Goal: Task Accomplishment & Management: Complete application form

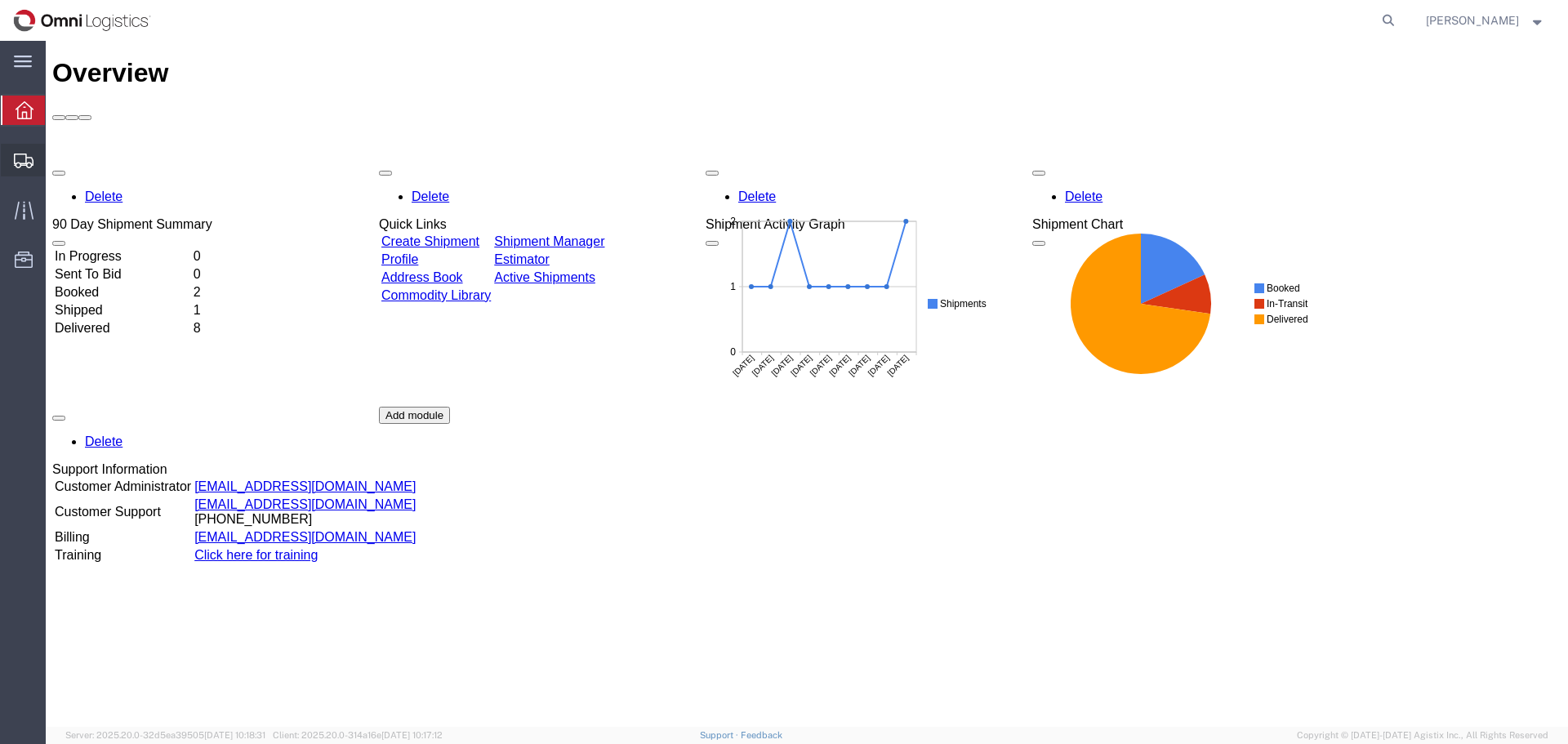
click at [0, 0] on span "Create Shipment" at bounding box center [0, 0] width 0 height 0
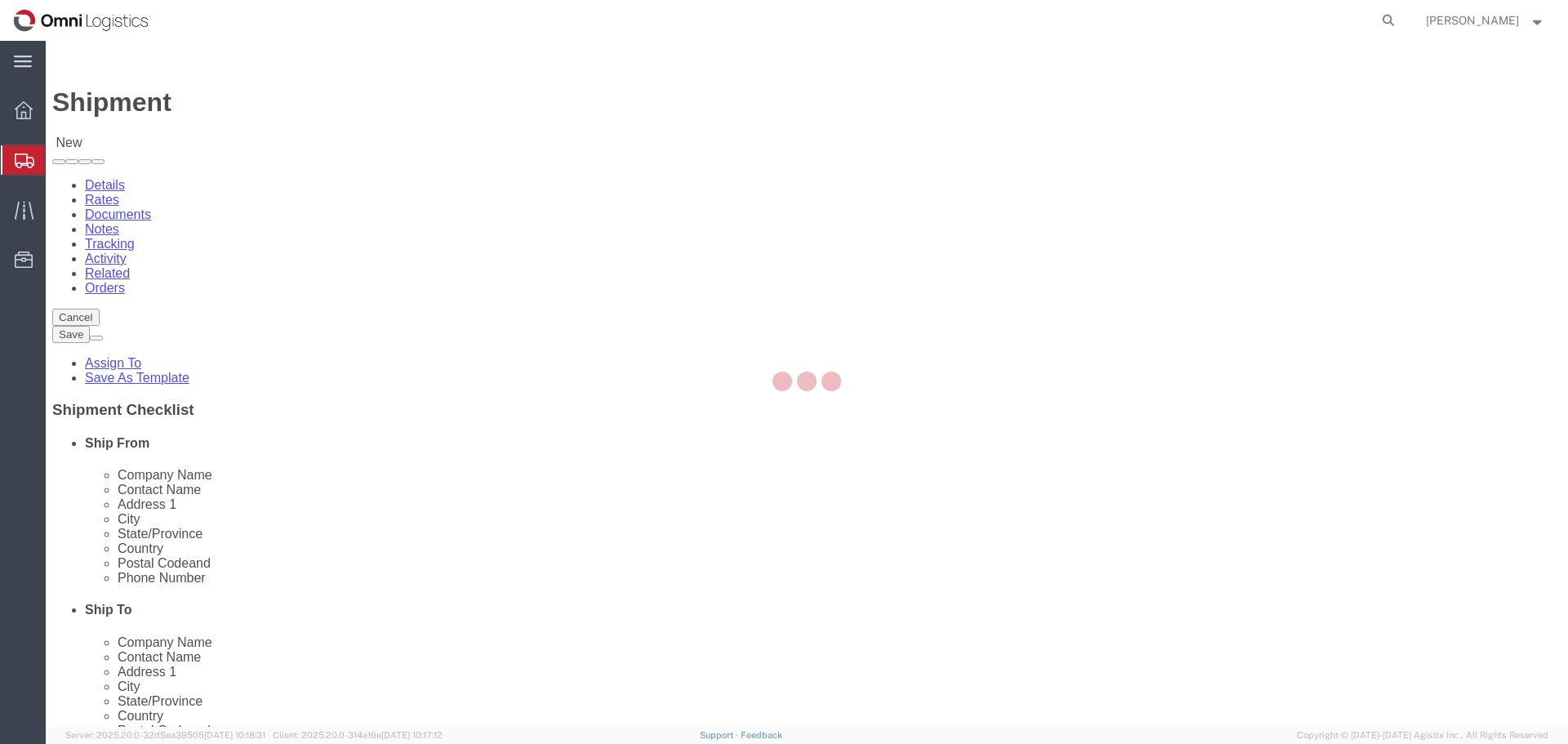
select select
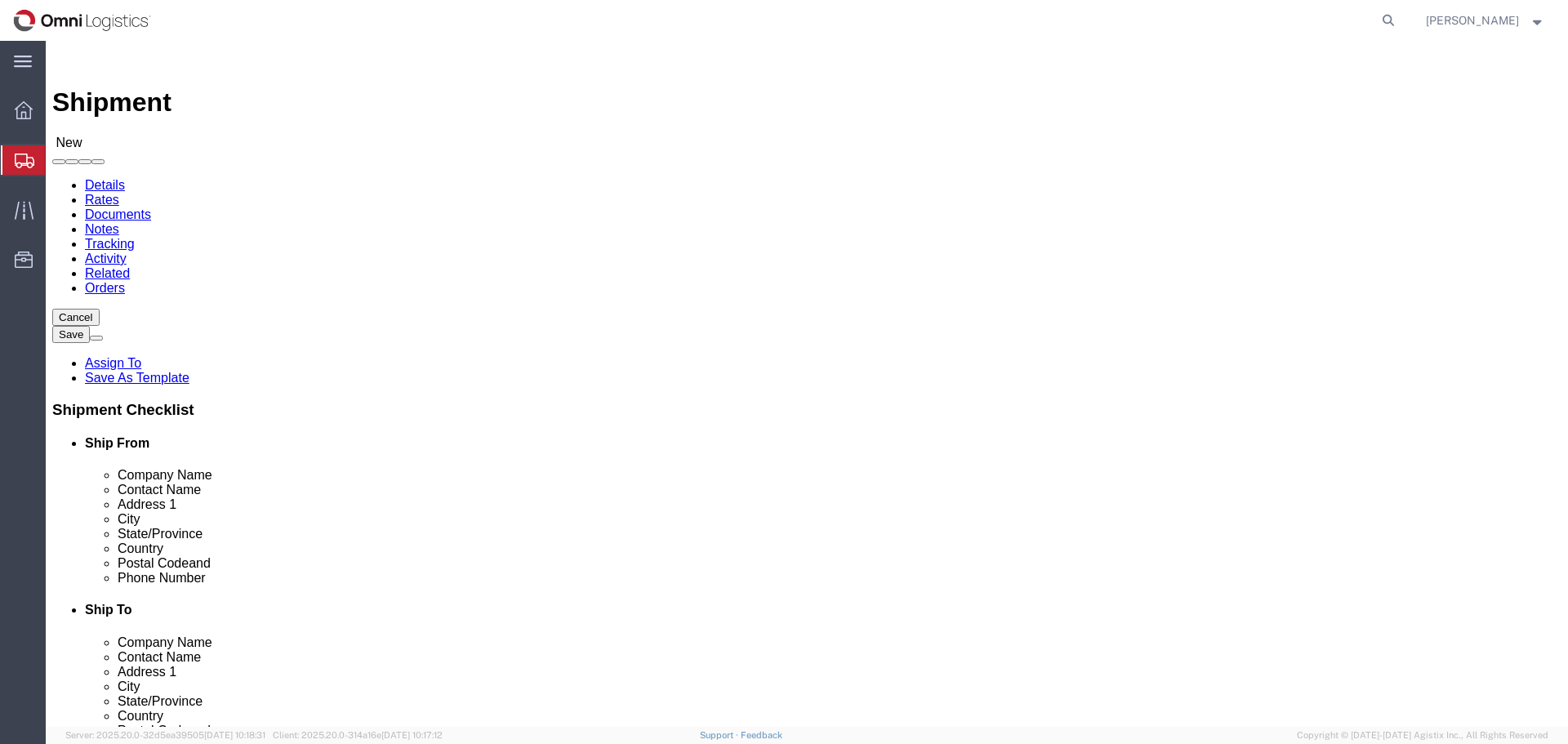
click select "Select PG&E Seko Logistics"
select select "9596"
click select "Select PG&E Seko Logistics"
select select
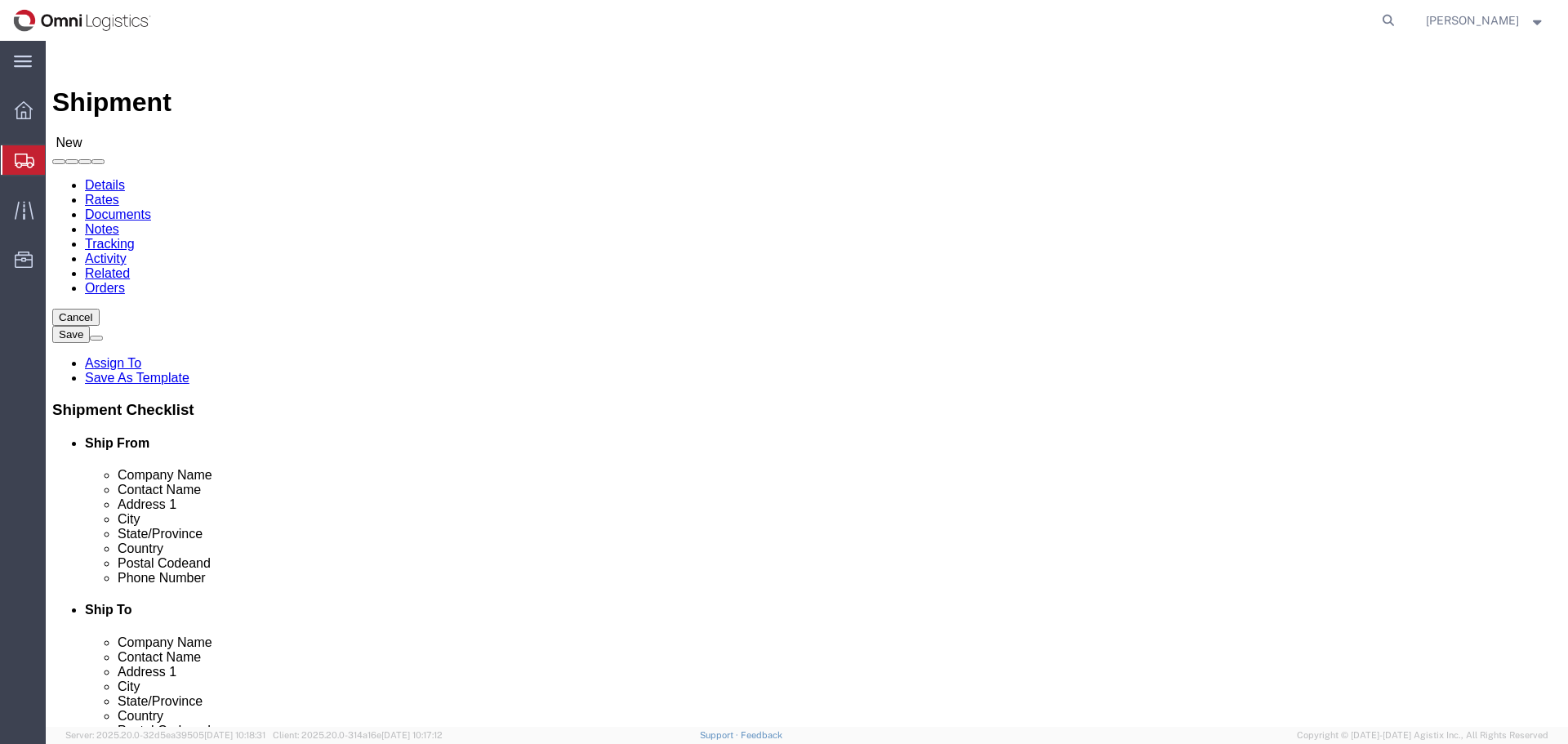
click select "Select"
select select "19740"
click select "Select All Others [GEOGRAPHIC_DATA] [GEOGRAPHIC_DATA] [GEOGRAPHIC_DATA] [GEOGRA…"
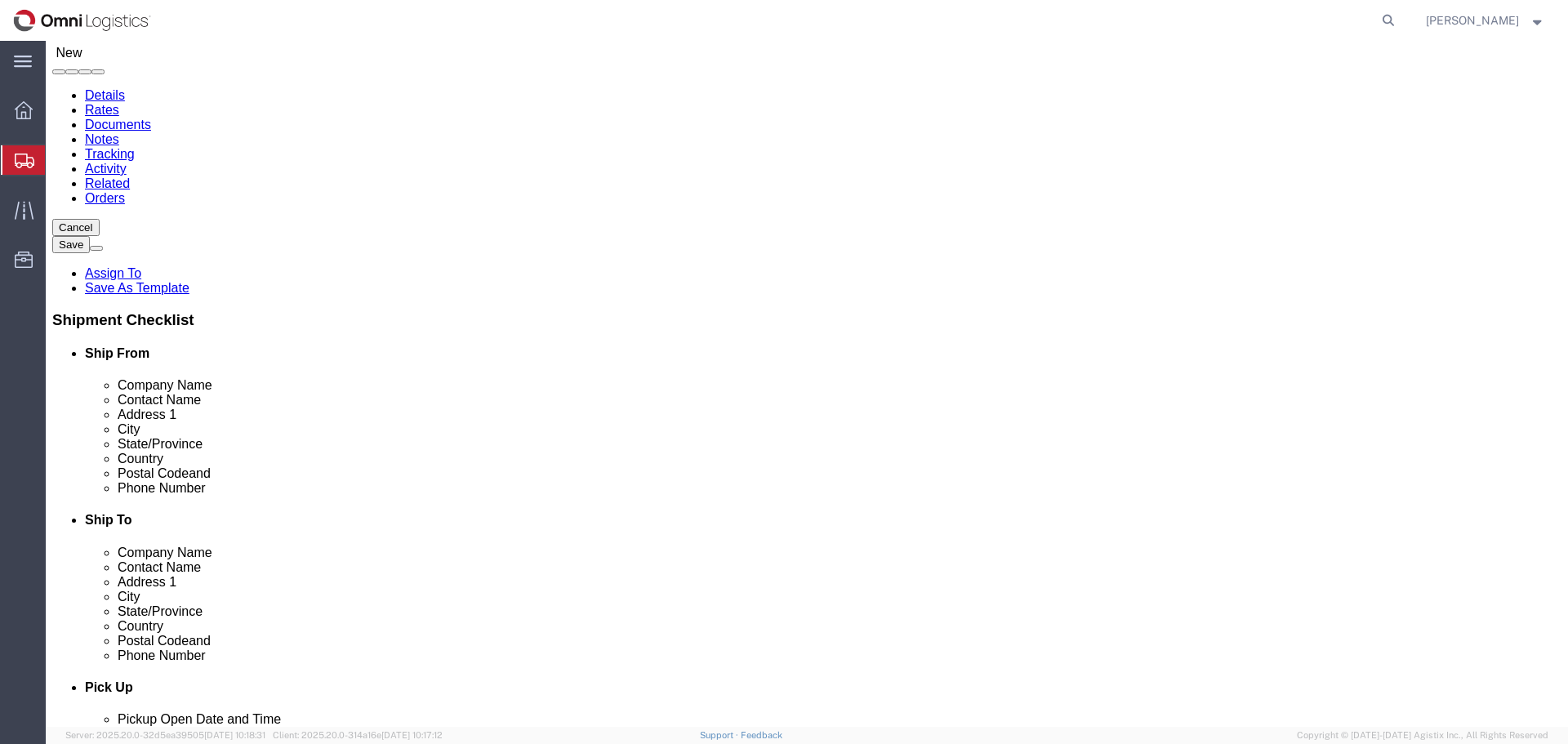
scroll to position [163, 0]
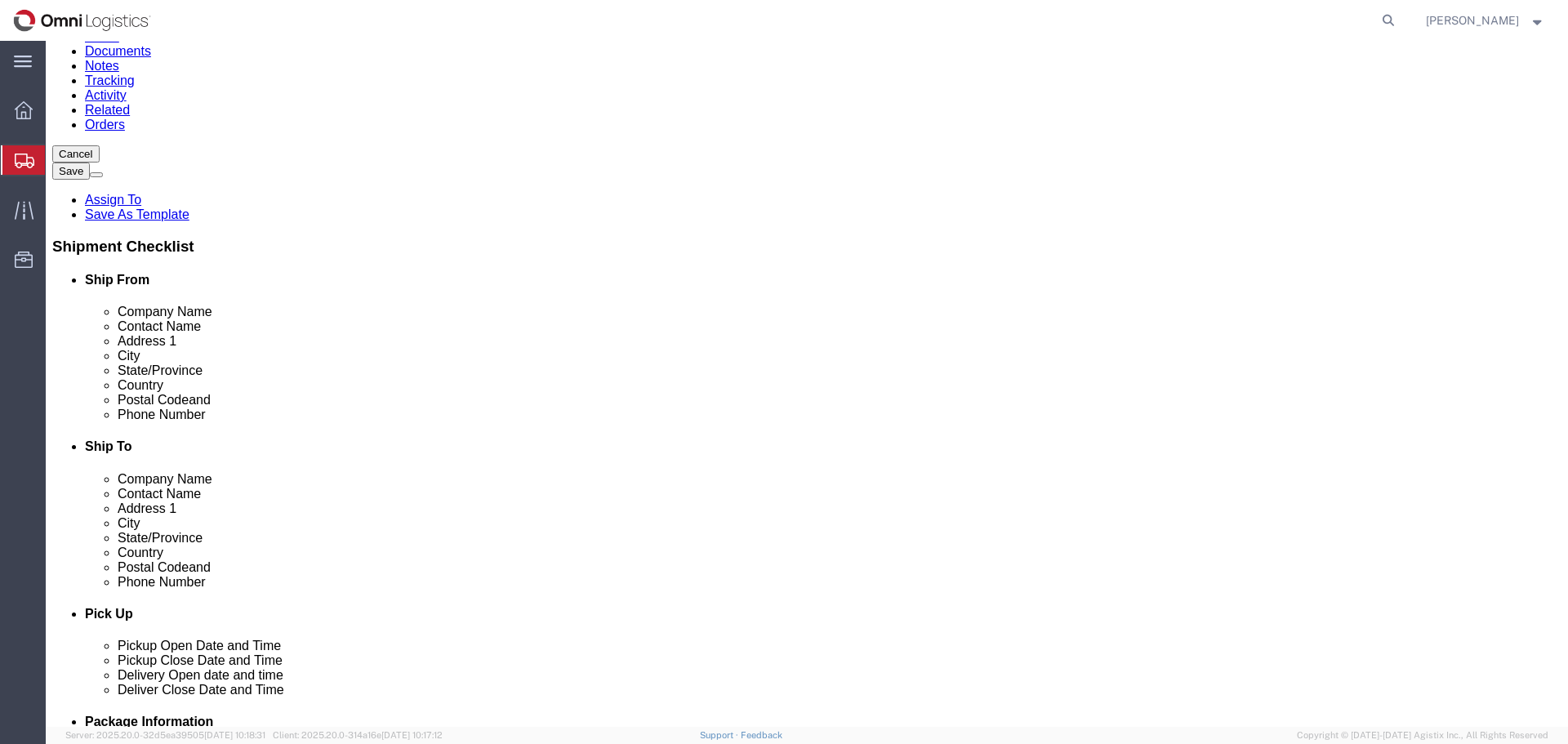
select select "MYPROFILE"
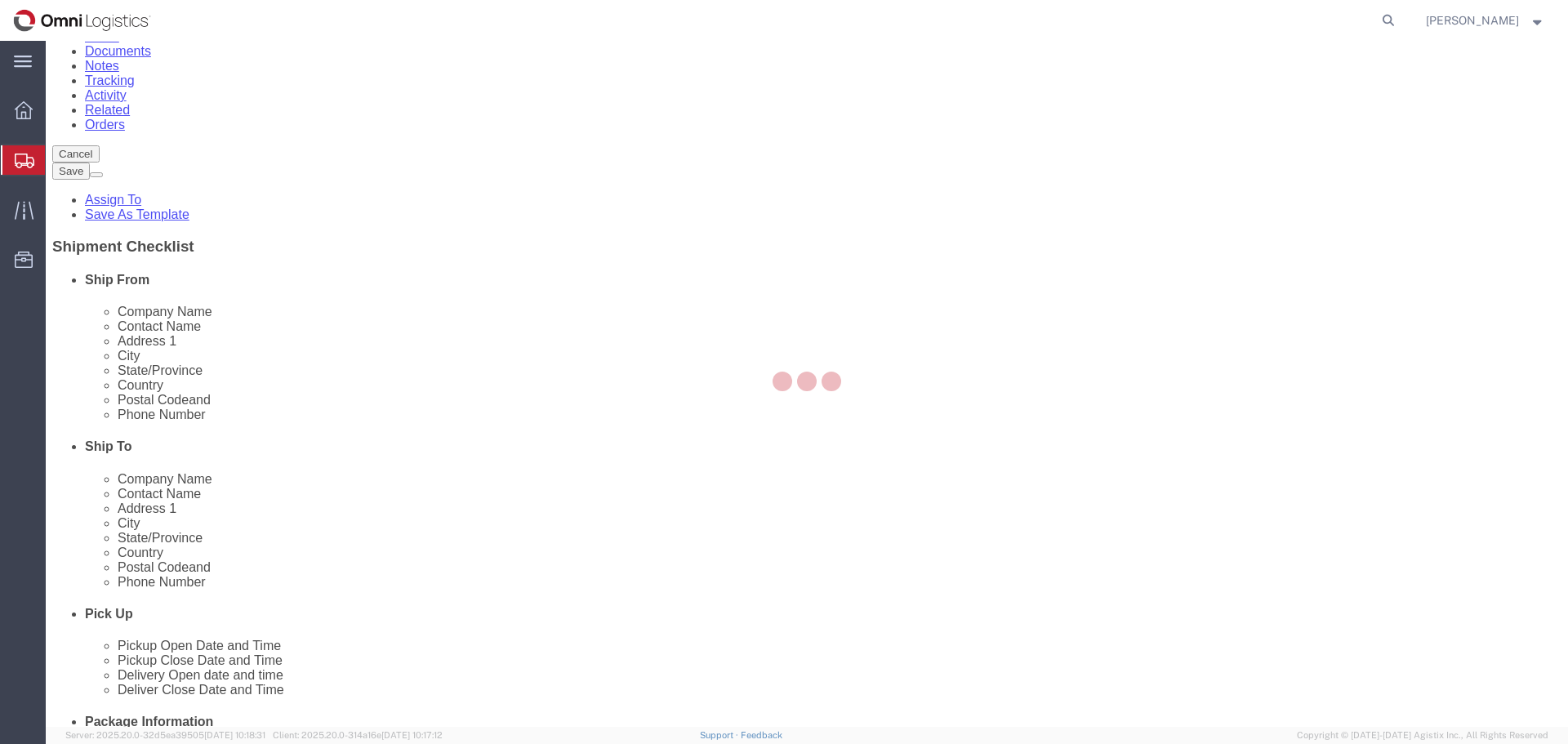
select select "[GEOGRAPHIC_DATA]"
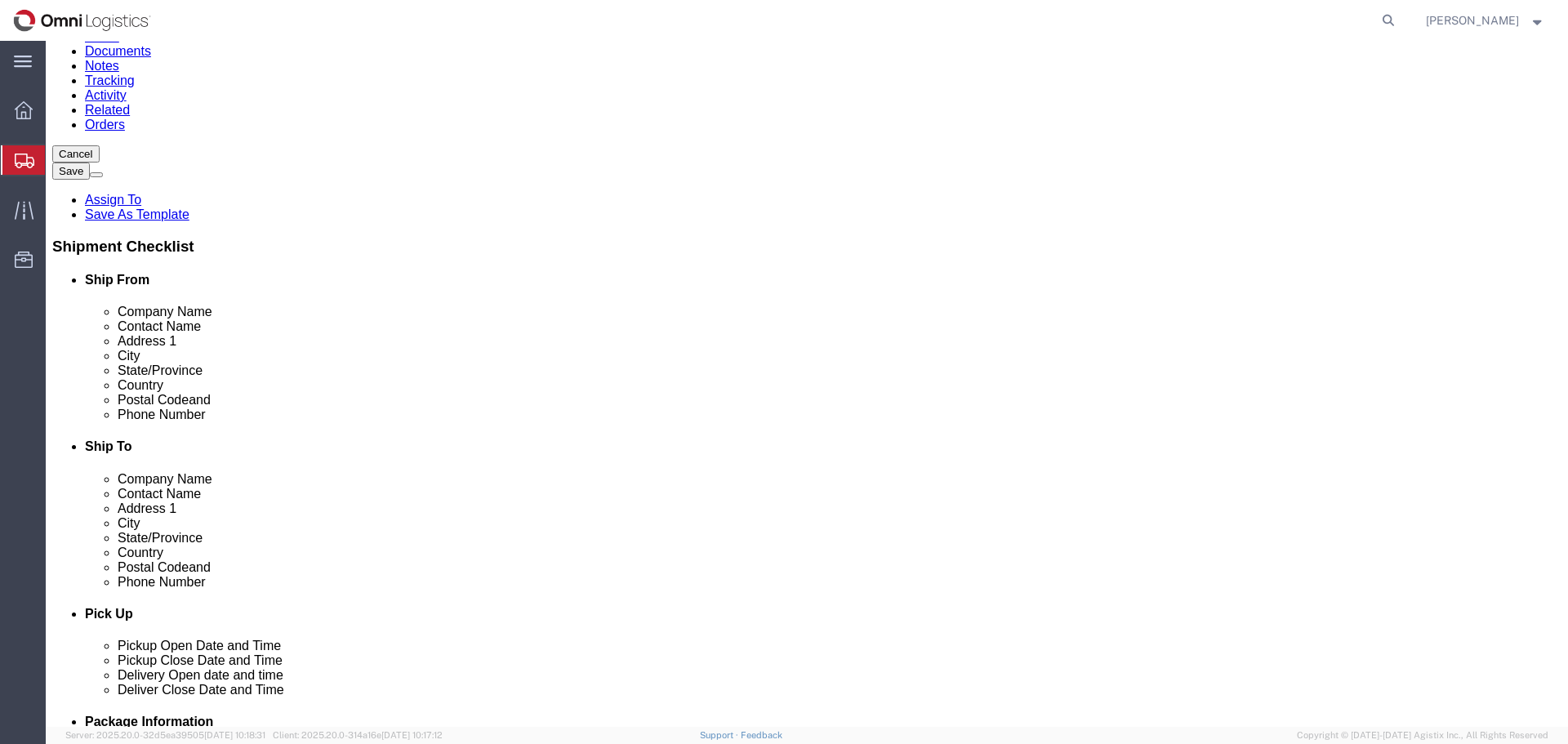
drag, startPoint x: 378, startPoint y: 312, endPoint x: 190, endPoint y: 314, distance: 188.0
click div "Contact Name"
type input "[PERSON_NAME]"
type input "[STREET_ADDRESS]"
select select
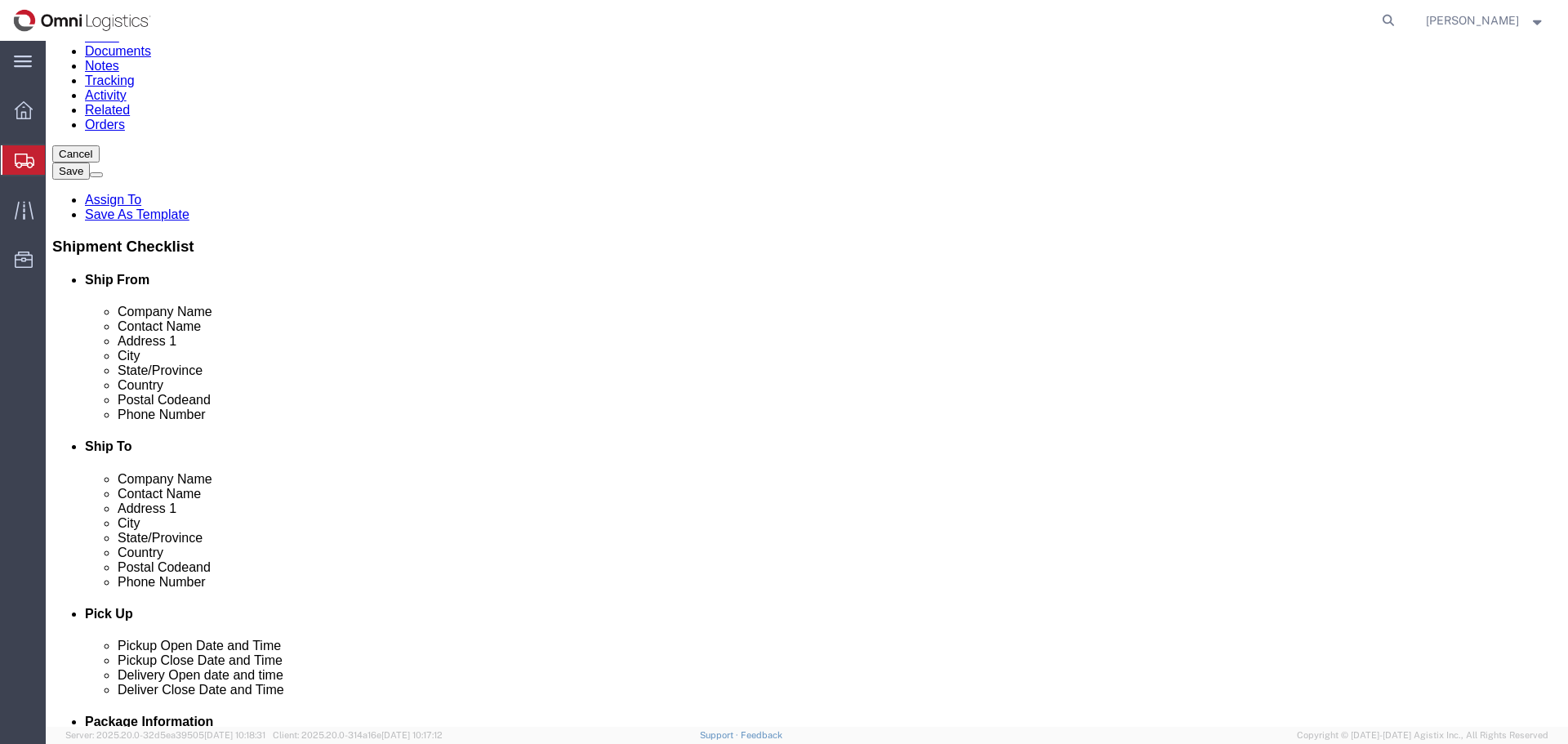
drag, startPoint x: 269, startPoint y: 553, endPoint x: 208, endPoint y: 553, distance: 61.0
click div
type input "[PERSON_NAME][EMAIL_ADDRESS][DOMAIN_NAME]"
click input "text"
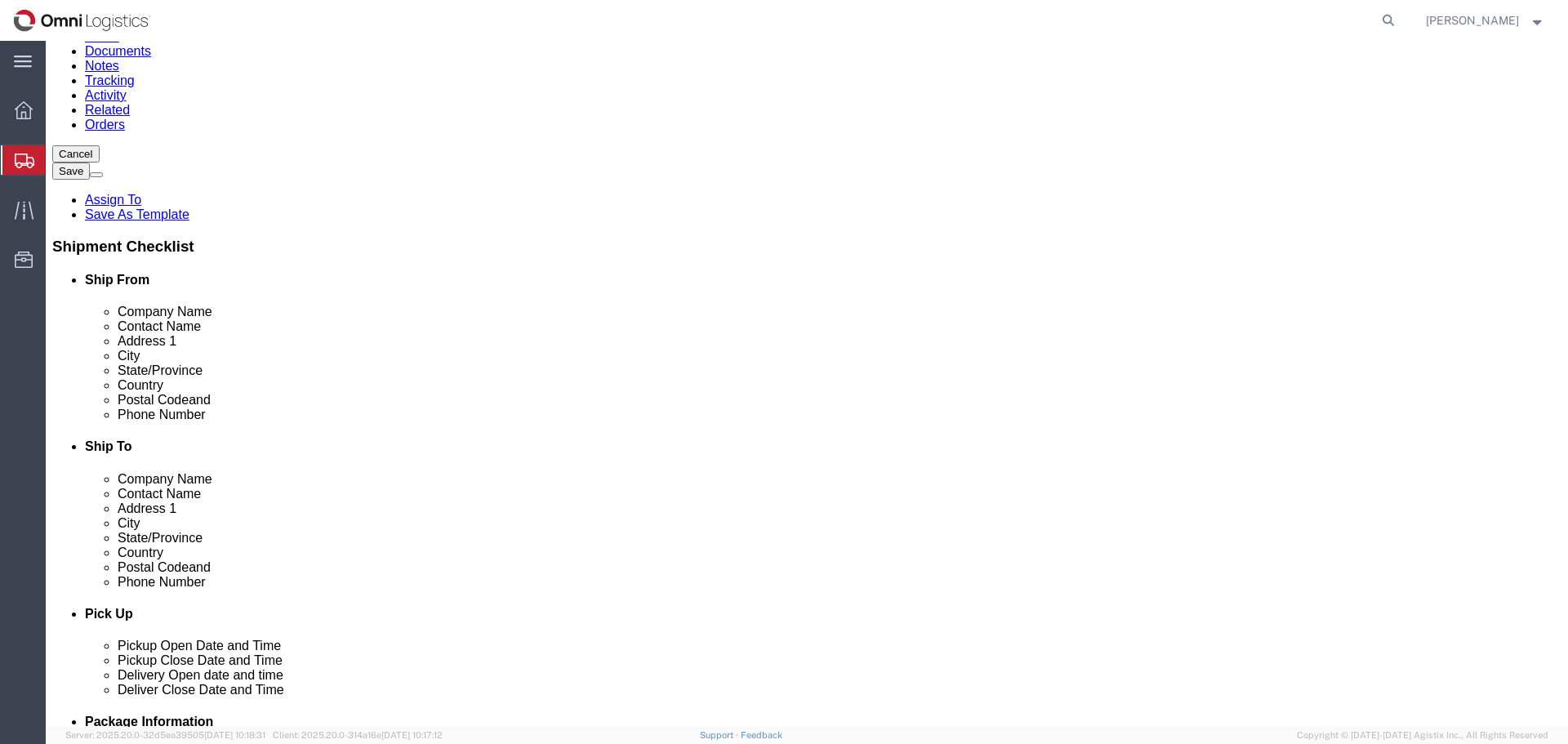
click p "- PACIFIC GAS & ELECTRIC COMPANY - (RECEIVING DEPARTMENT/FREMONT MATERIAL) [STR…"
type input "PACIFIC GAS & ELECTRIC COMPANY"
type input "RECEIVING DEPARTMENT/FREMONT MATERIAL"
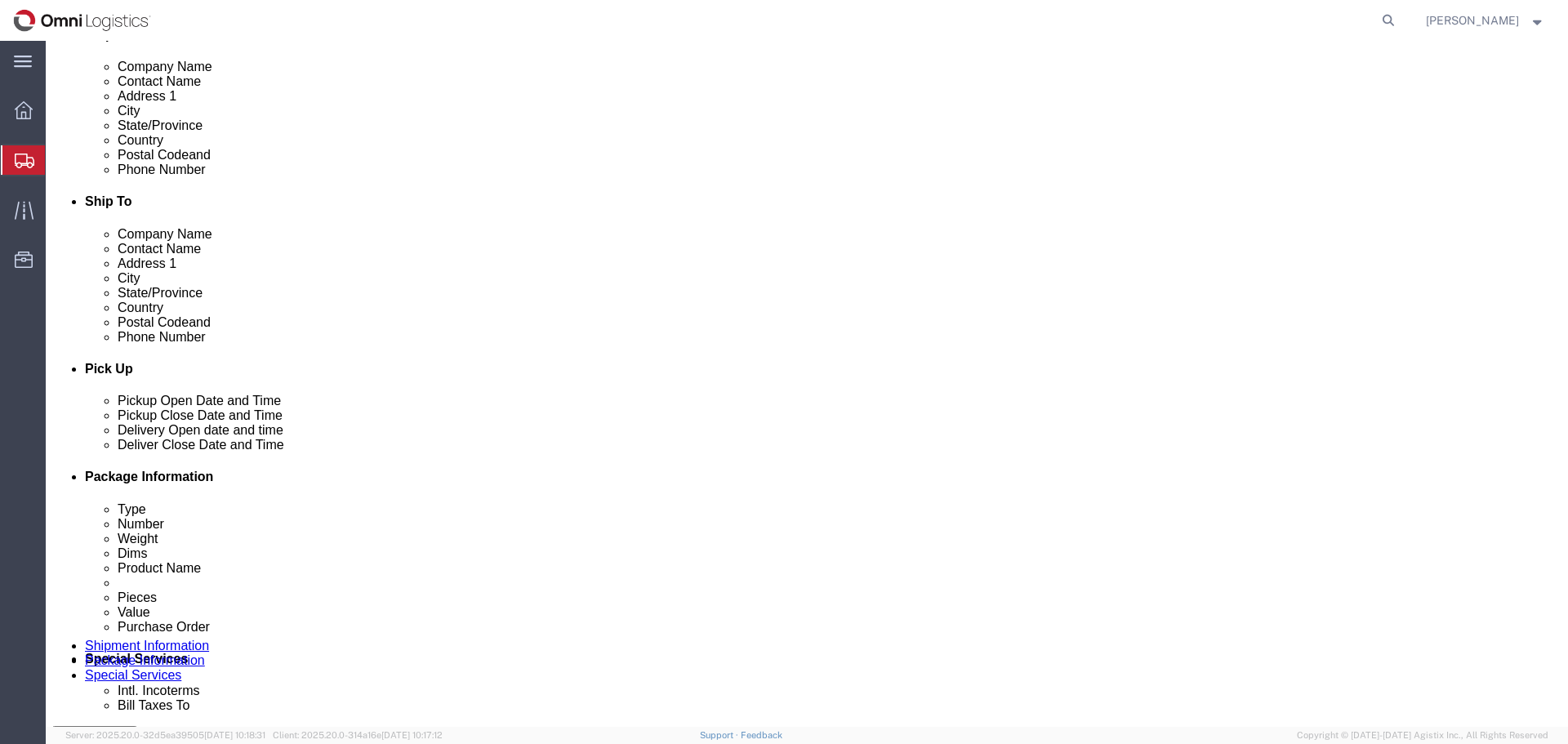
scroll to position [653, 0]
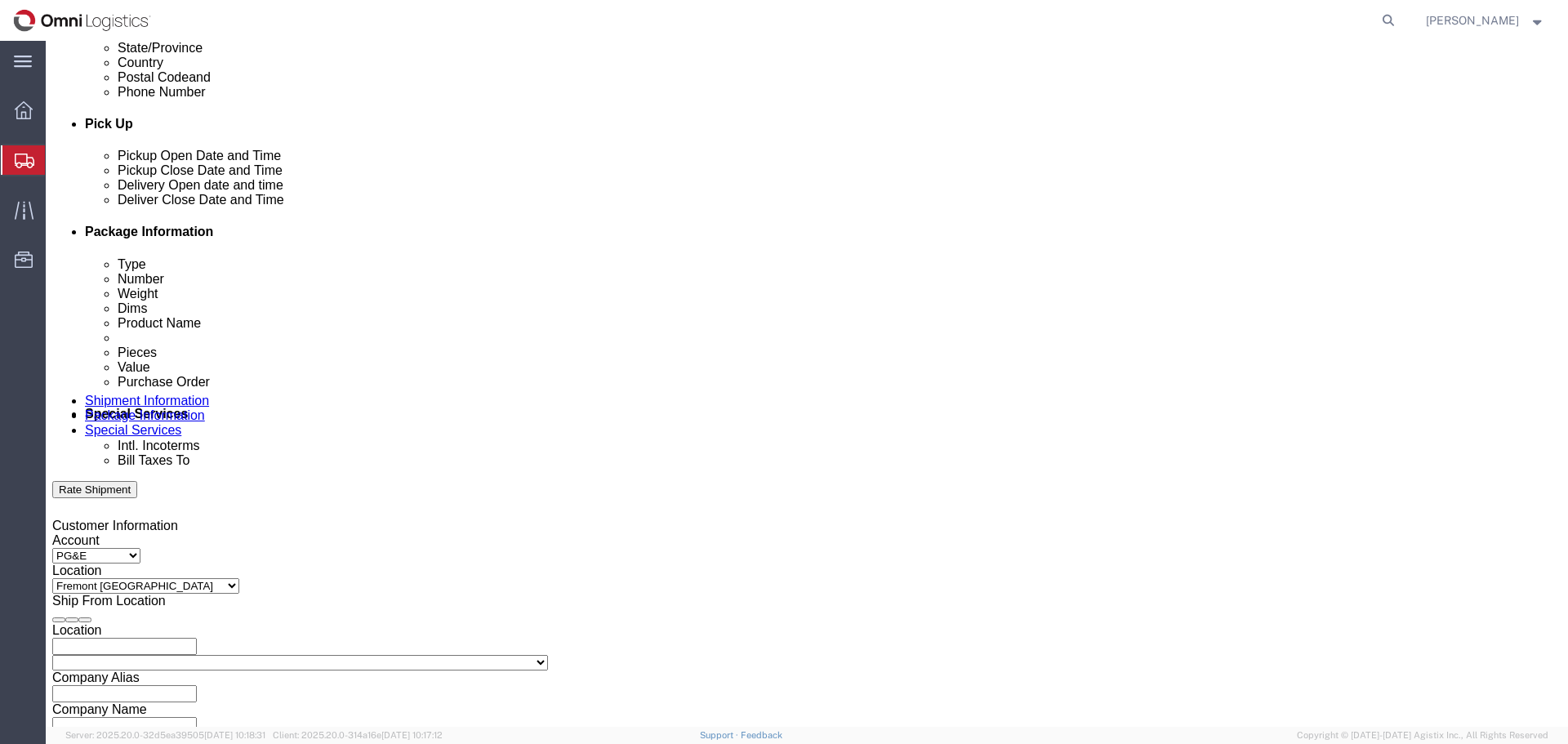
click div "[DATE] 12:00 PM"
type input "5:00 PM"
click button "Apply"
click div
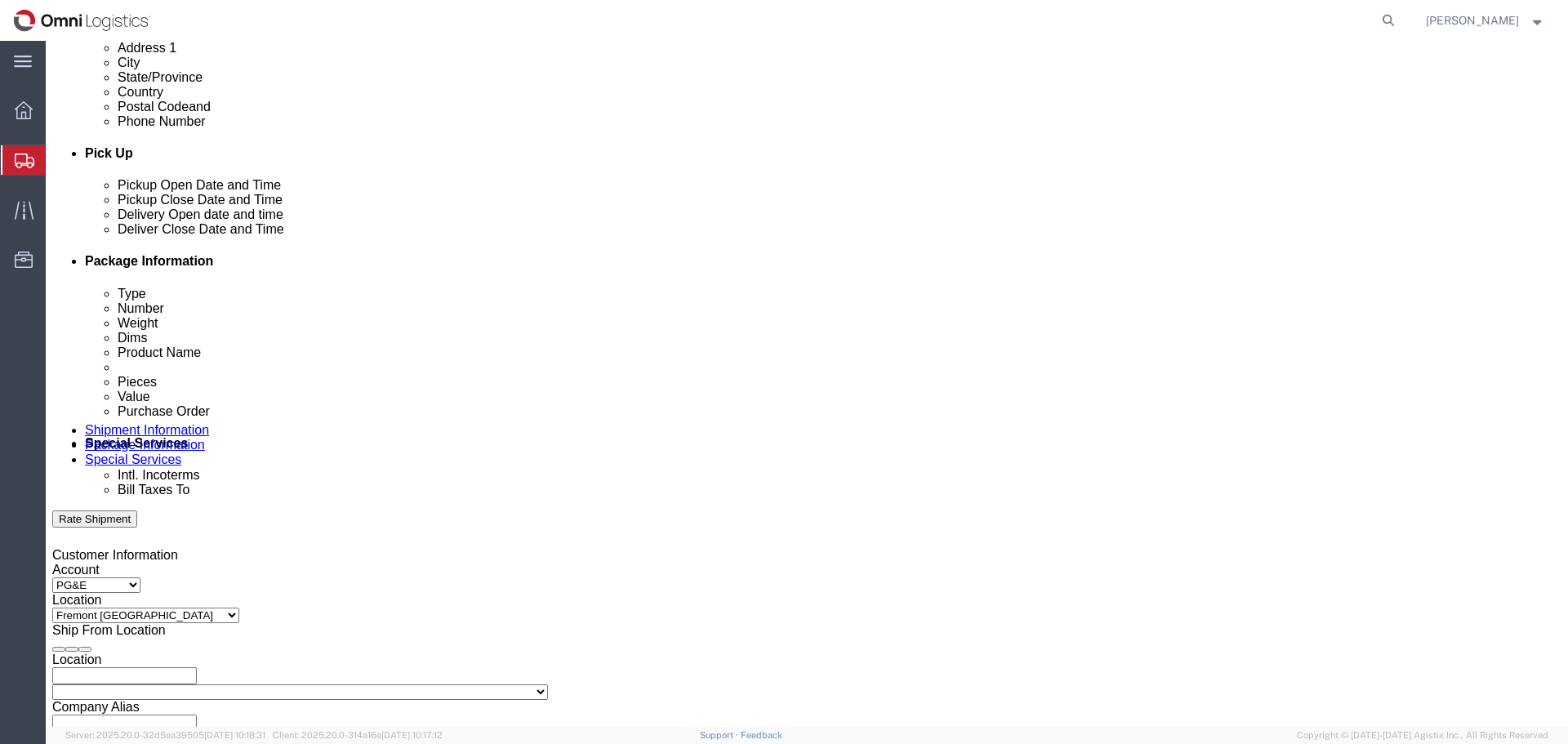
click input "6:00 PM"
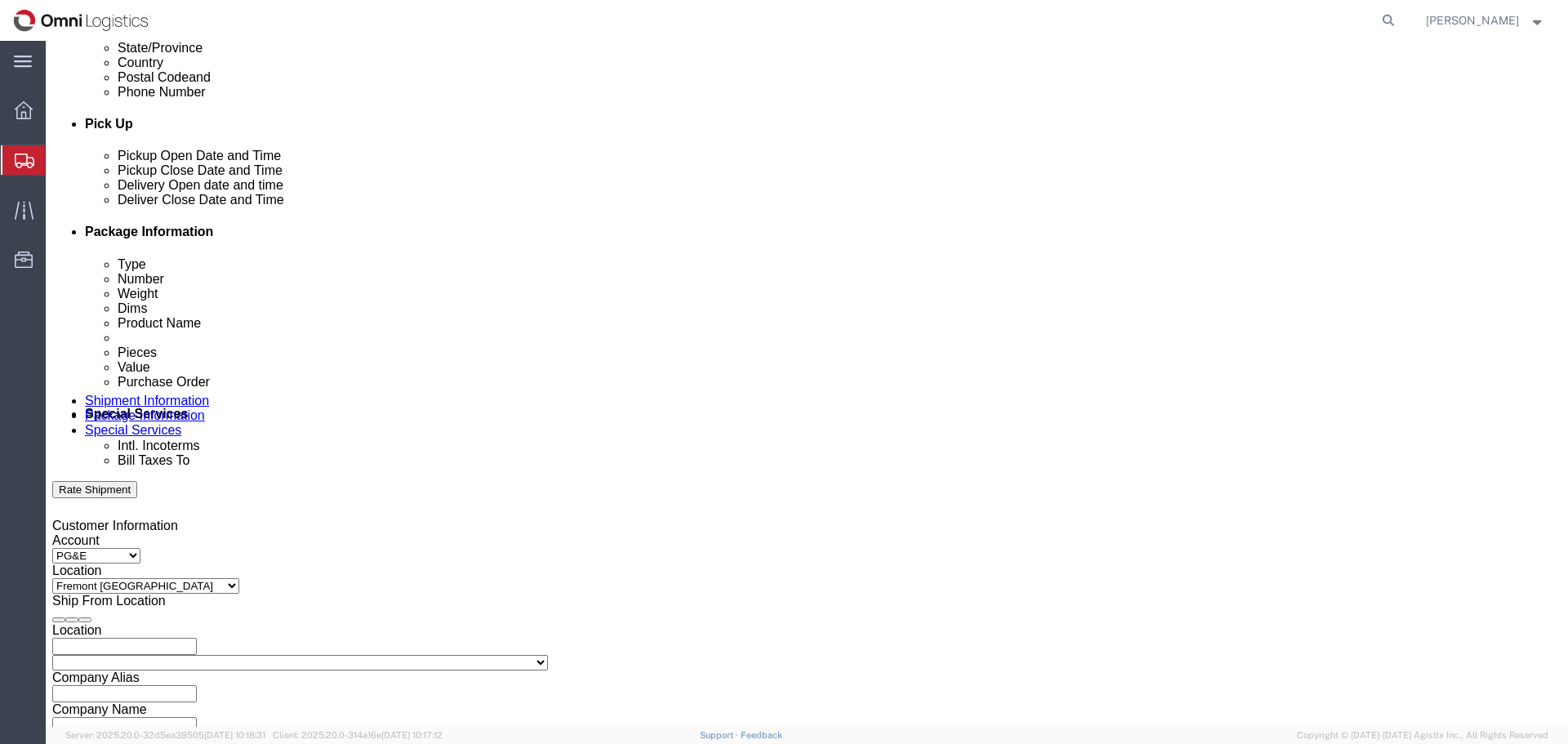
type input "9:00 AM"
click button "Apply"
click div
type input "5:00 PM"
click button "Apply"
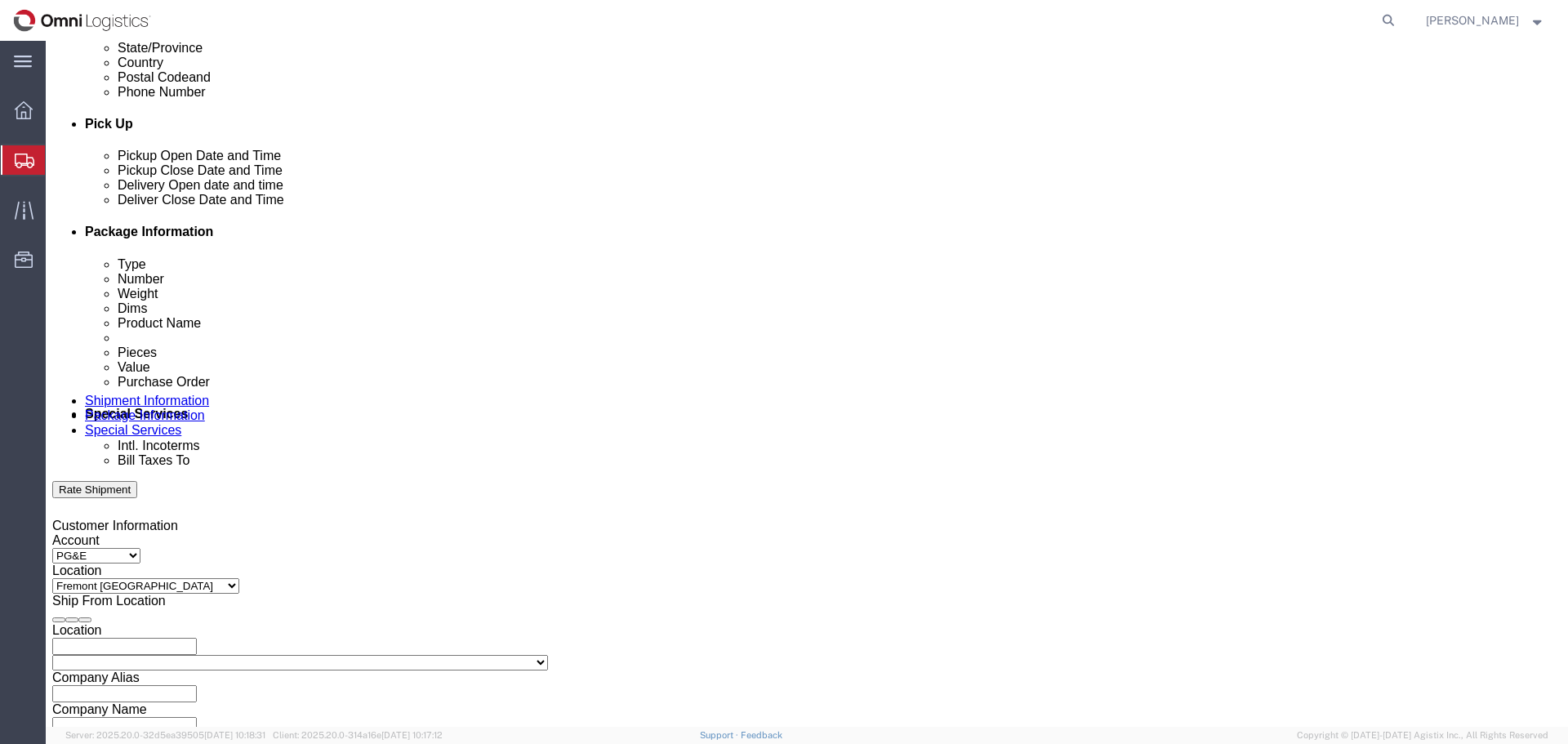
click input "text"
type input "3501402284"
select select "BOL"
type input "S03105584"
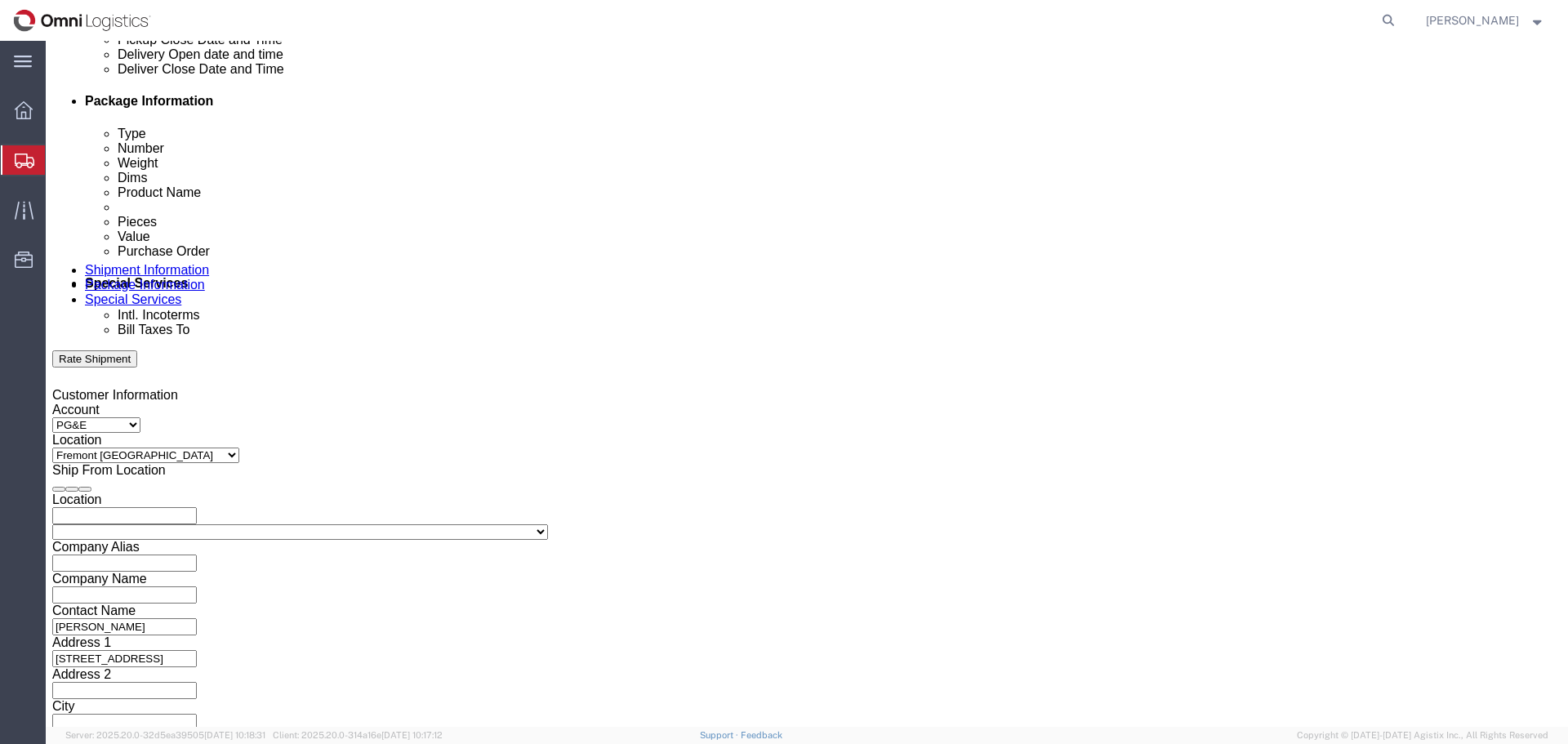
scroll to position [850, 0]
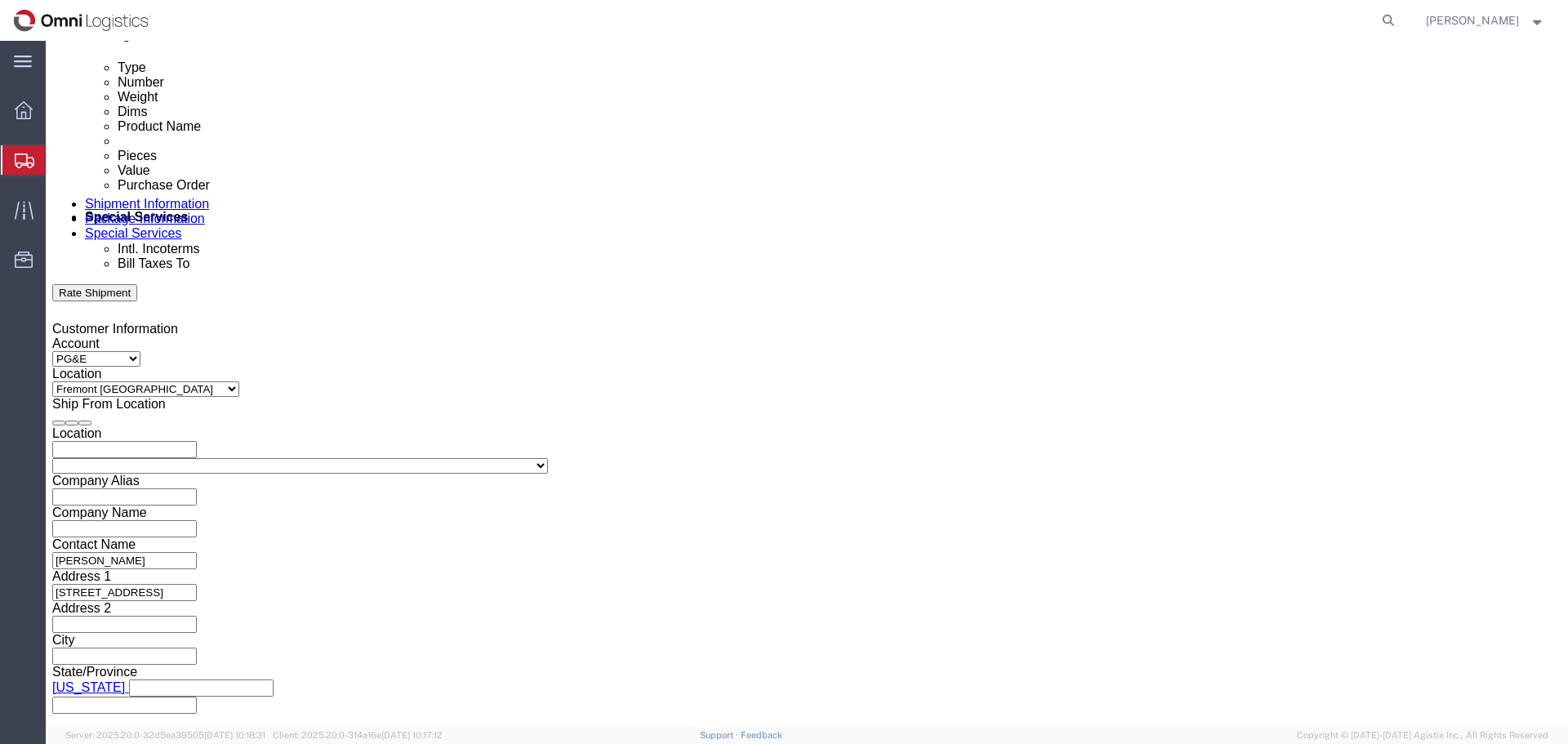
click button "Continue"
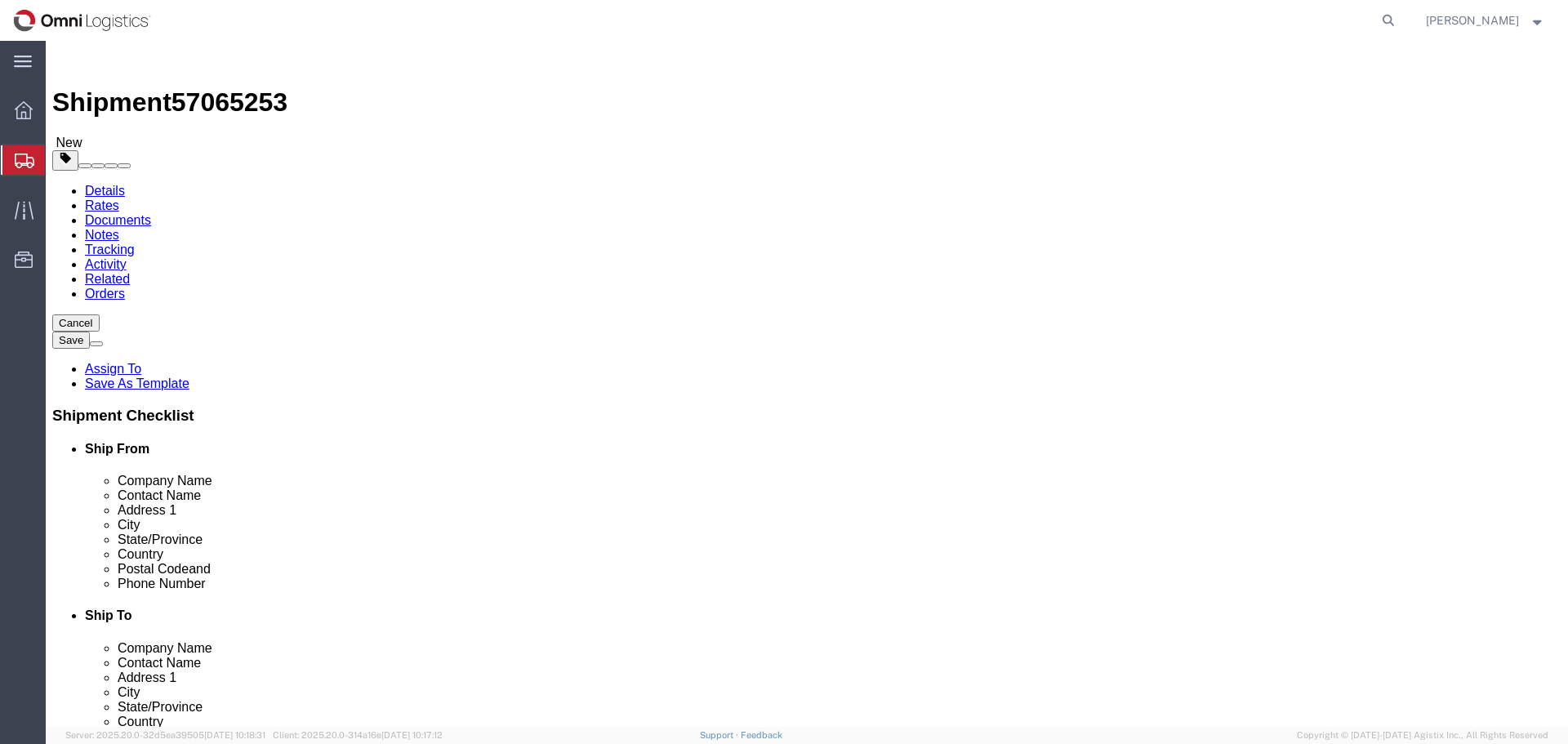
click select "Select Bulk Bundle(s) Cardboard Box(es) Carton(s) Crate(s) Drum(s) (Fiberboard)…"
select select "PONS"
click select "Select Bulk Bundle(s) Cardboard Box(es) Carton(s) Crate(s) Drum(s) (Fiberboard)…"
drag, startPoint x: 261, startPoint y: 352, endPoint x: 227, endPoint y: 352, distance: 34.0
click input "1"
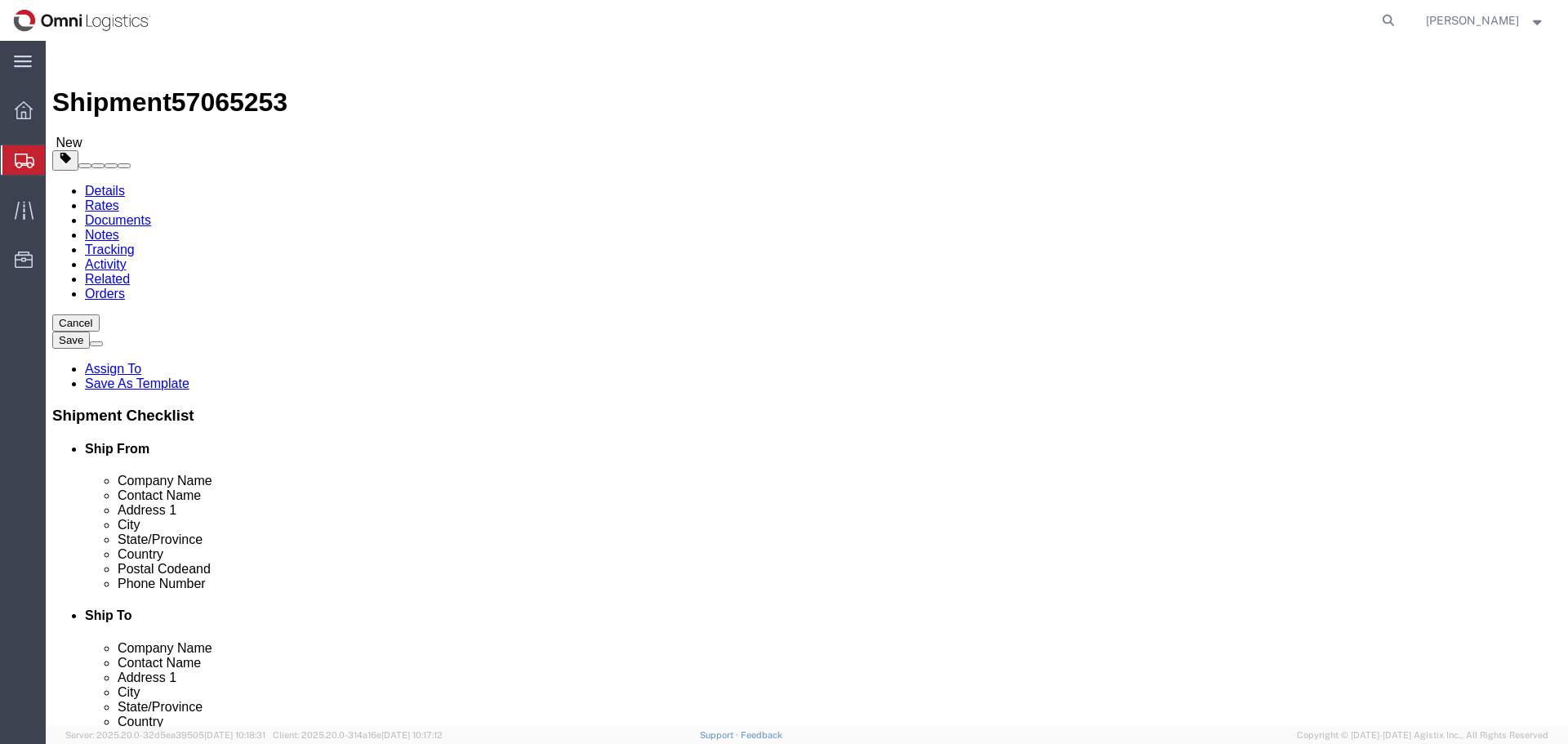
type input "9"
type input "54"
type input "47"
type input "72"
type input "9252"
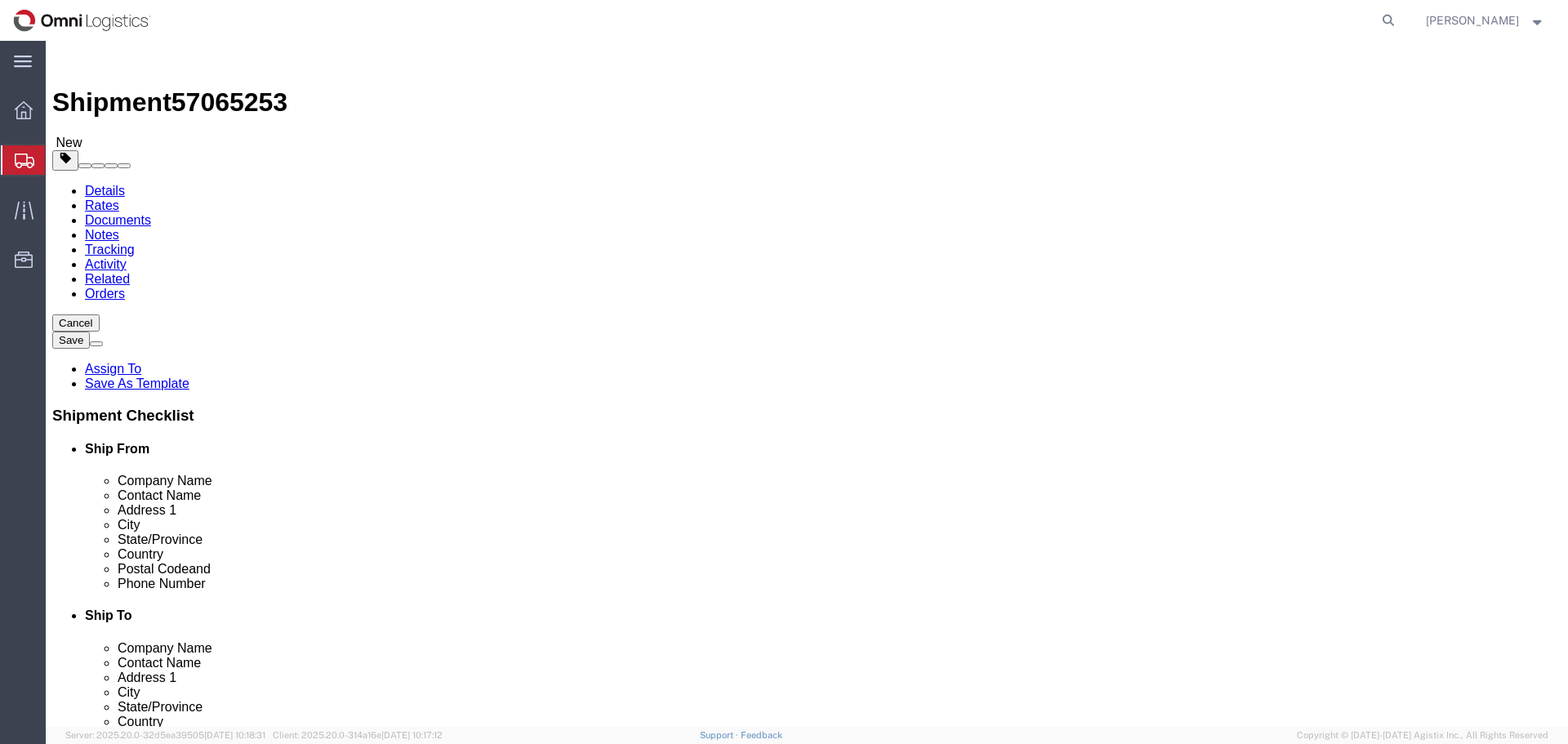
click link "Add Content"
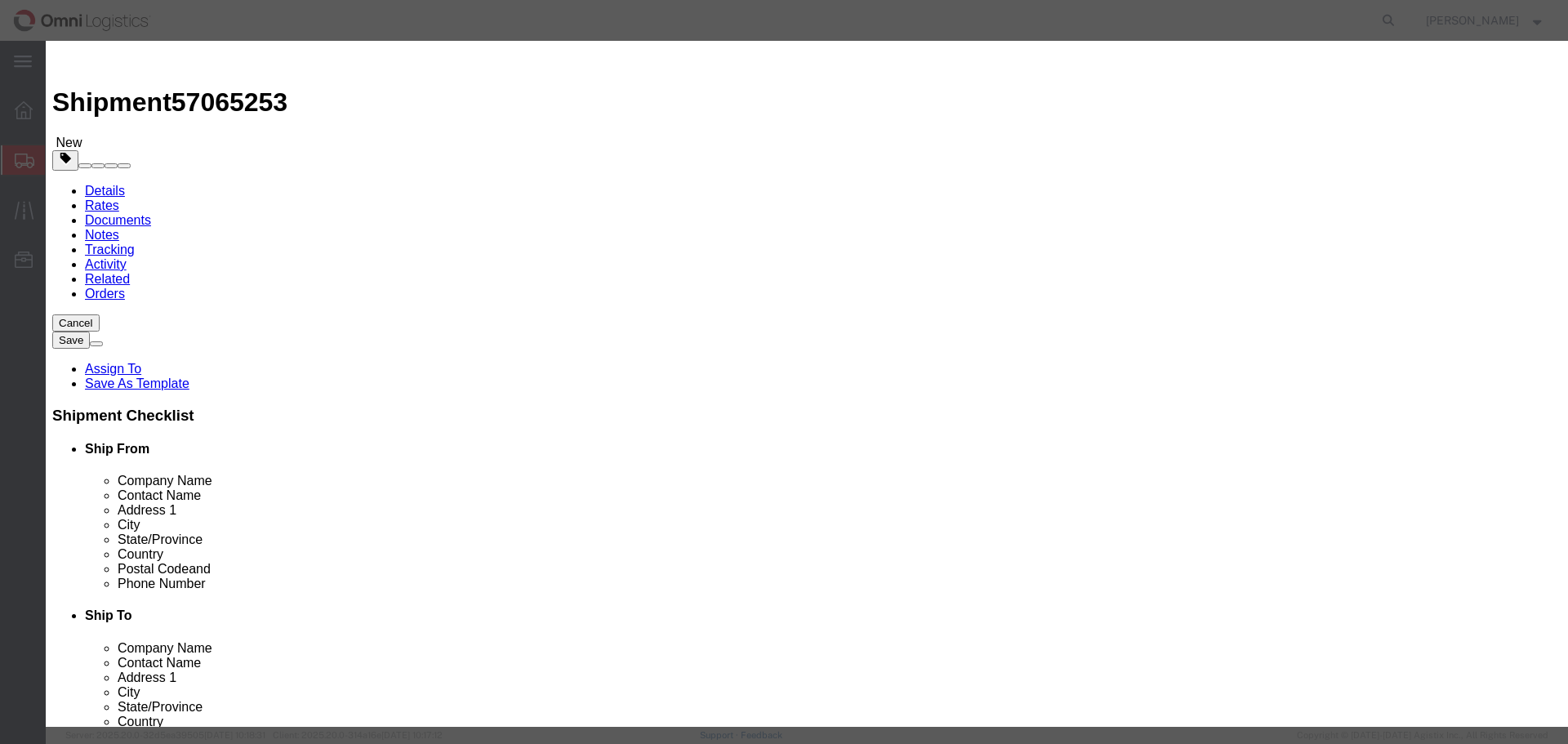
click input "text"
type input "GAS REGULATORS"
drag, startPoint x: 538, startPoint y: 162, endPoint x: 375, endPoint y: 156, distance: 163.1
click div "Pieces 1728 Select Bag Barrels 100Board Feet Bottle Box Blister Pack Carats Can…"
type input "1800"
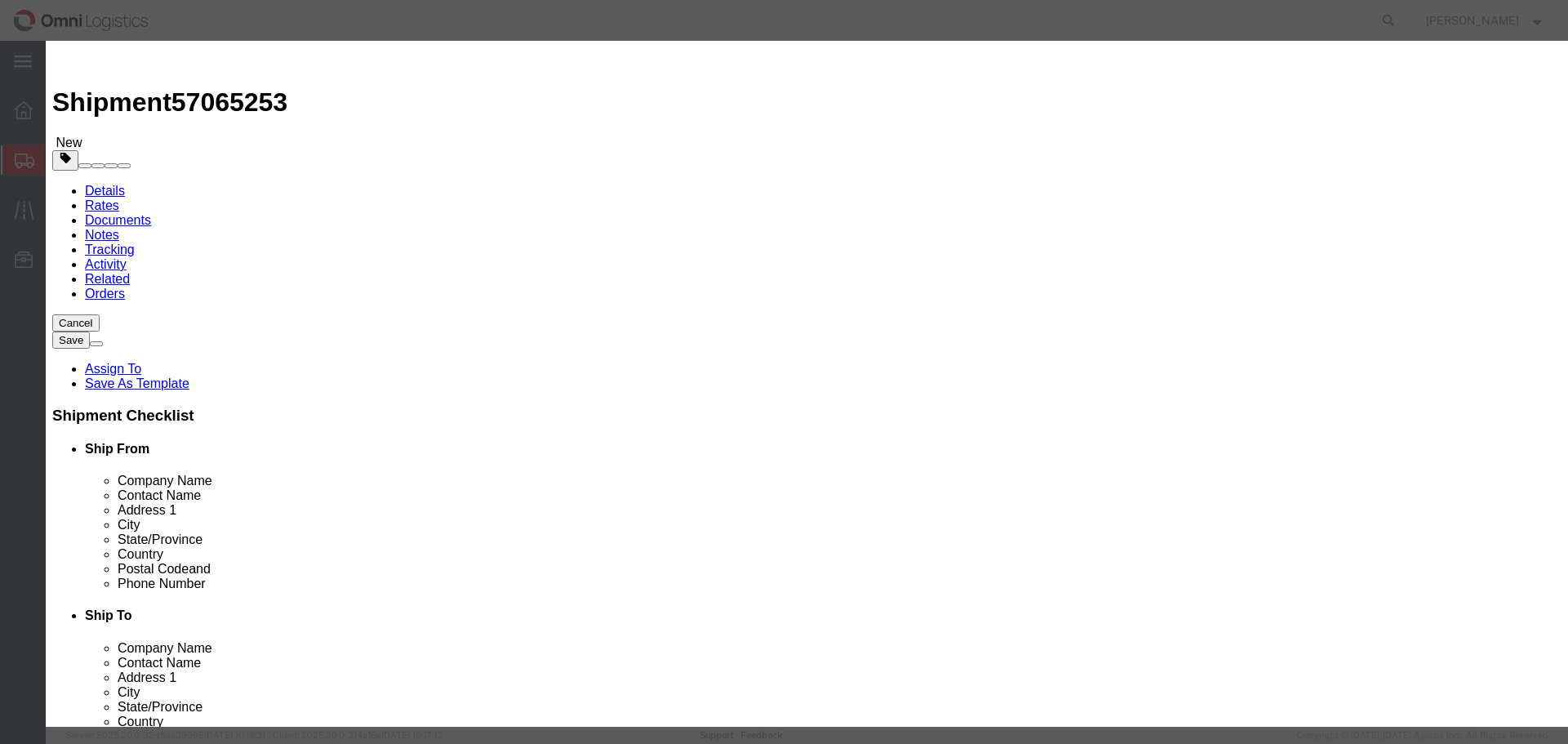
type input "5000"
select select "USD"
select select "85"
click button "Save & Close"
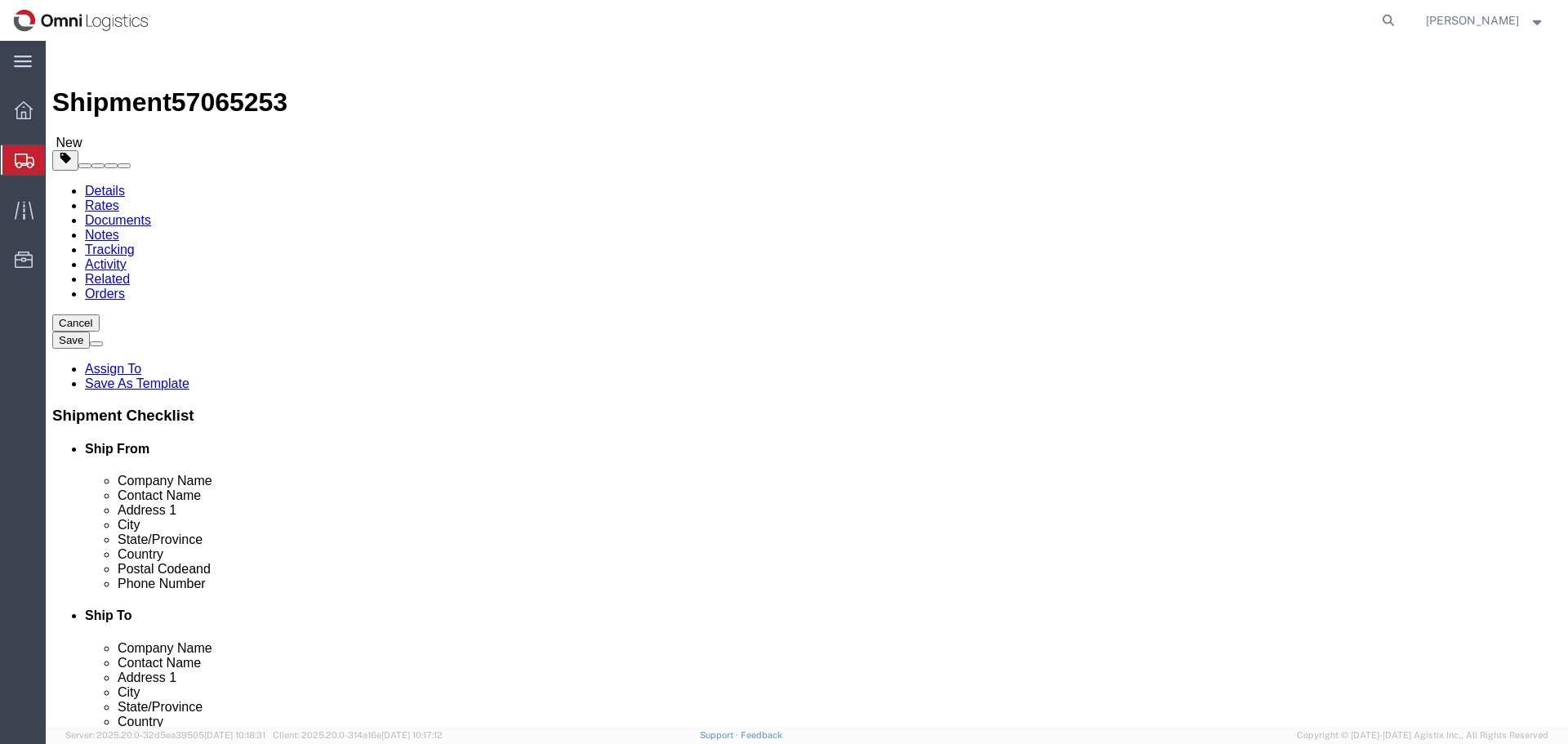
click button "Rate Shipment"
